Goal: Task Accomplishment & Management: Complete application form

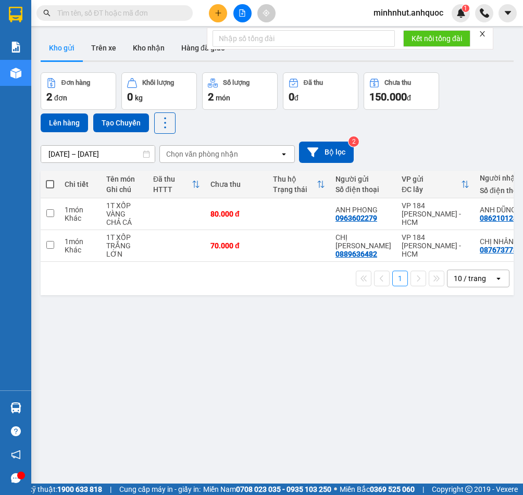
click at [220, 11] on icon "plus" at bounding box center [218, 12] width 7 height 7
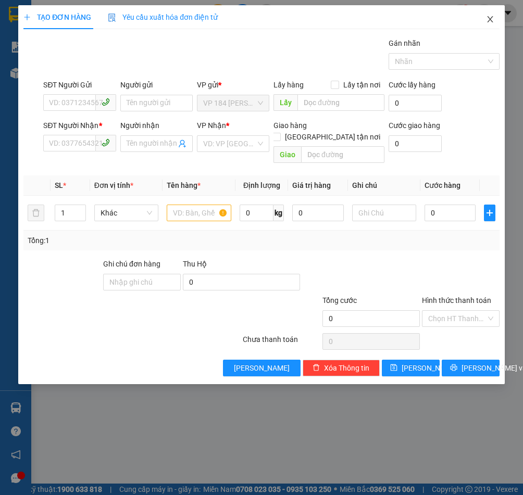
click at [486, 21] on icon "close" at bounding box center [490, 19] width 8 height 8
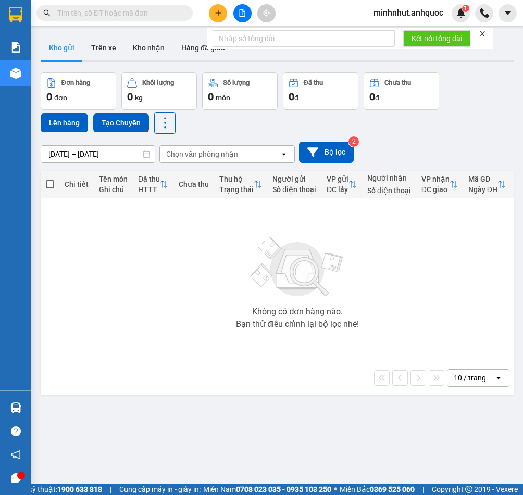
click at [484, 33] on icon "close" at bounding box center [482, 33] width 5 height 5
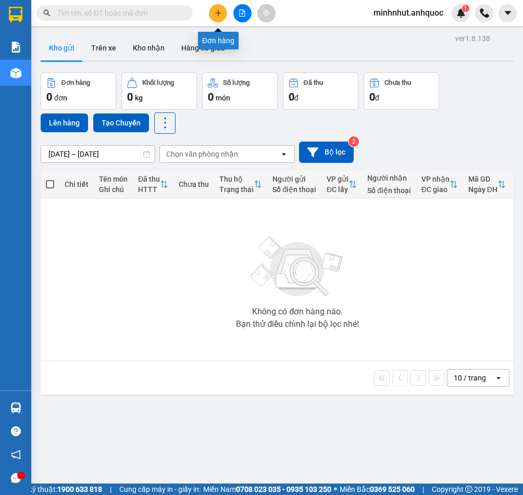
click at [223, 18] on button at bounding box center [218, 13] width 18 height 18
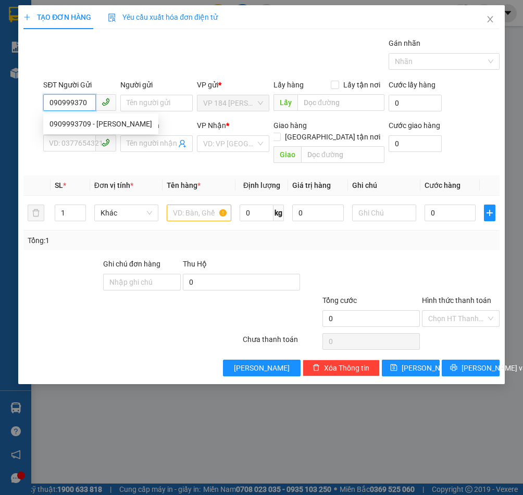
type input "0909993709"
click at [99, 124] on div "0909993709 - [PERSON_NAME]" at bounding box center [100, 123] width 103 height 11
type input "CHÚ THANH"
type input "0916555484"
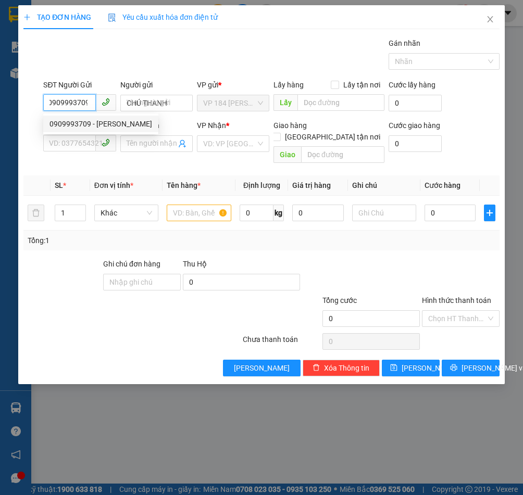
type input "[PERSON_NAME]"
type input "VPVT"
type input "TM 25/7 THỦY"
type input "20.000"
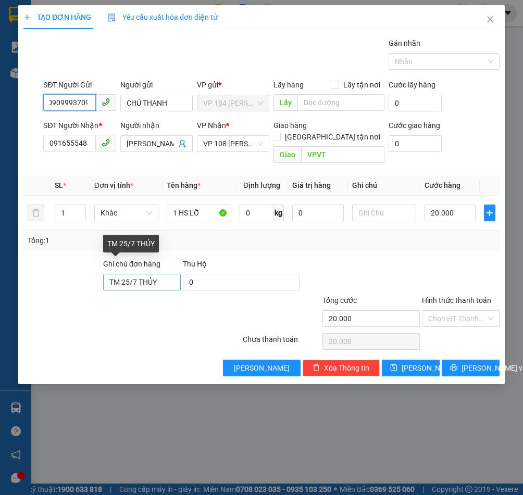
type input "0909993709"
drag, startPoint x: 173, startPoint y: 274, endPoint x: 89, endPoint y: 277, distance: 84.9
click at [89, 277] on div "Ghi chú đơn hàng TM 25/7 THỦY Thu Hộ 0" at bounding box center [261, 276] width 478 height 36
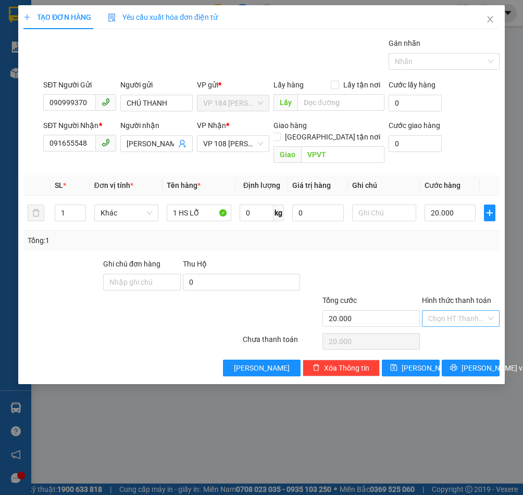
click at [447, 311] on input "Hình thức thanh toán" at bounding box center [457, 319] width 58 height 16
click at [445, 325] on div "Tại văn phòng" at bounding box center [460, 327] width 65 height 11
type input "0"
click at [467, 362] on span "[PERSON_NAME] và In" at bounding box center [497, 367] width 73 height 11
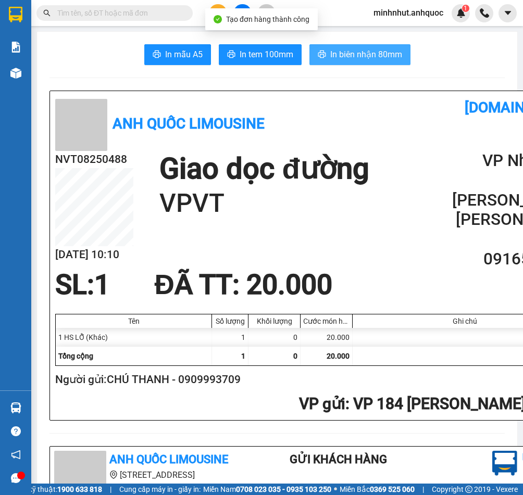
click at [370, 57] on span "In biên nhận 80mm" at bounding box center [366, 54] width 72 height 13
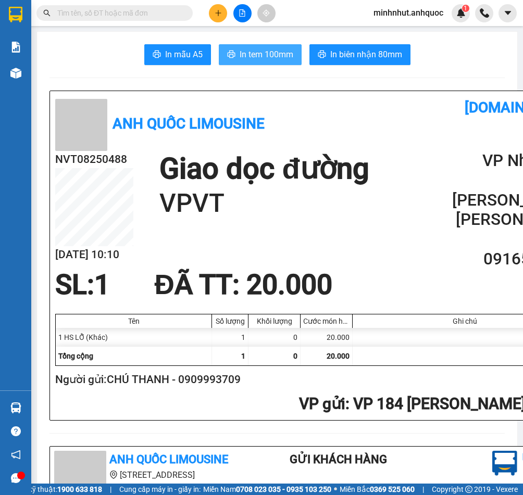
click at [287, 55] on span "In tem 100mm" at bounding box center [267, 54] width 54 height 13
